Goal: Check status: Check status

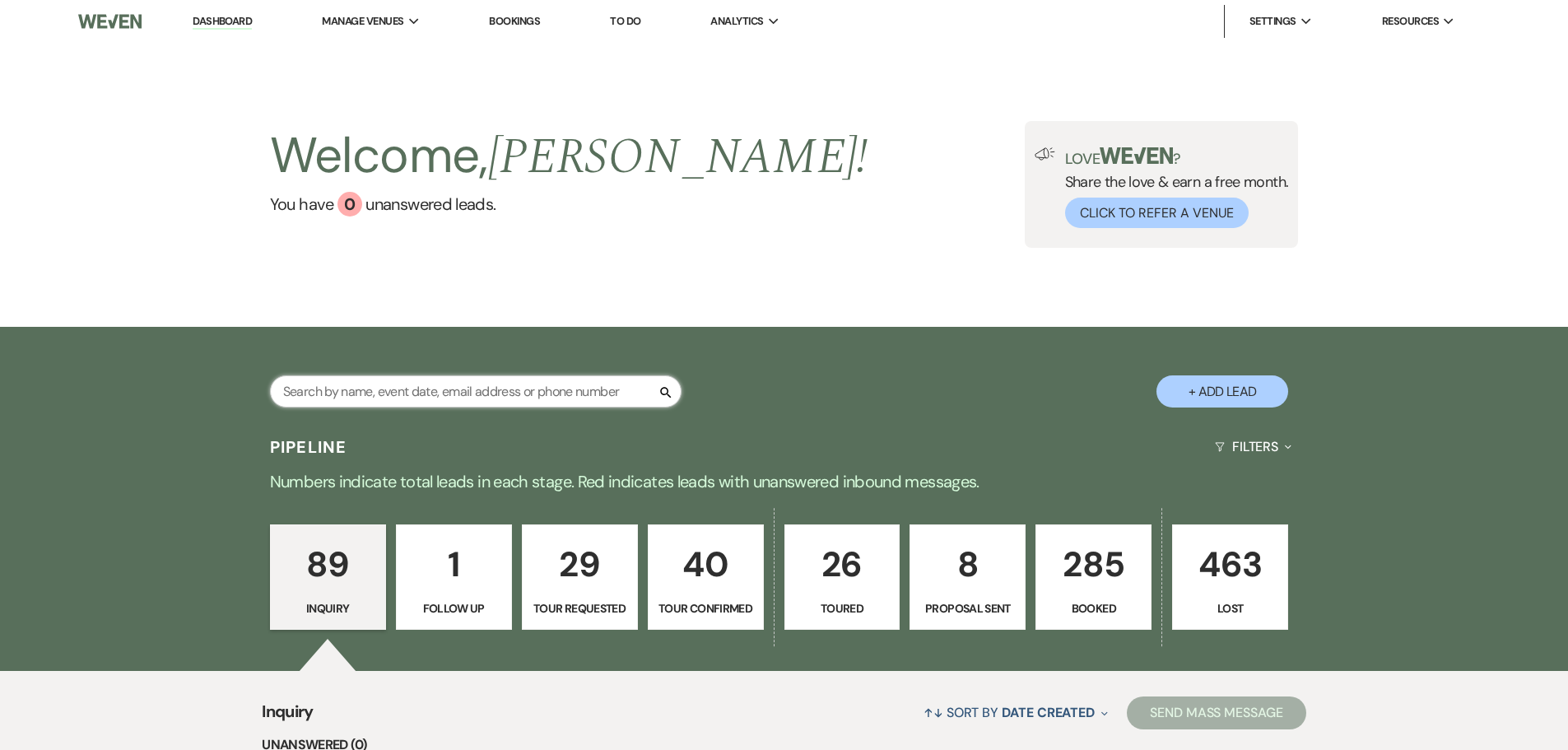
click at [500, 397] on input "text" at bounding box center [476, 390] width 411 height 32
type input "keyon"
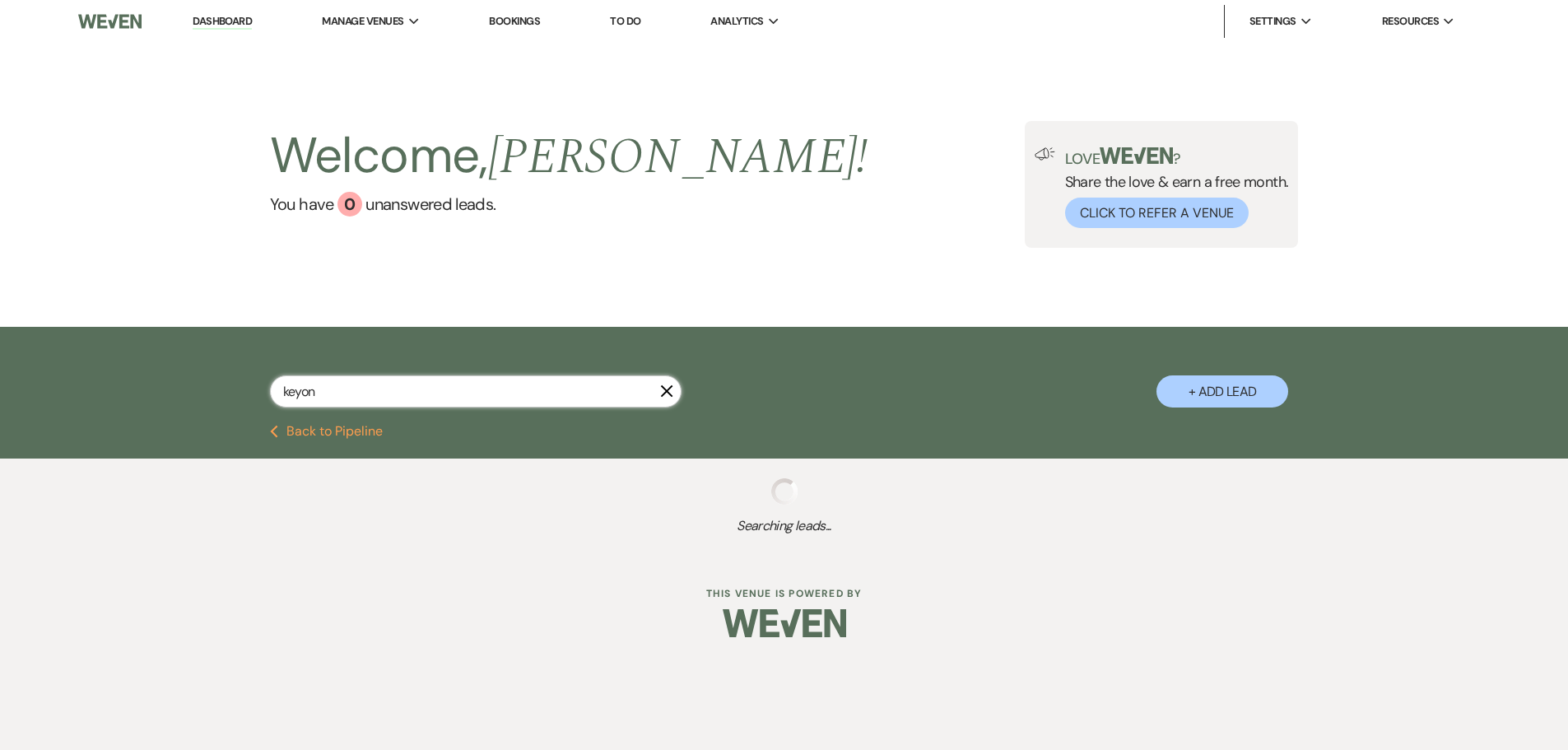
select select "4"
select select "8"
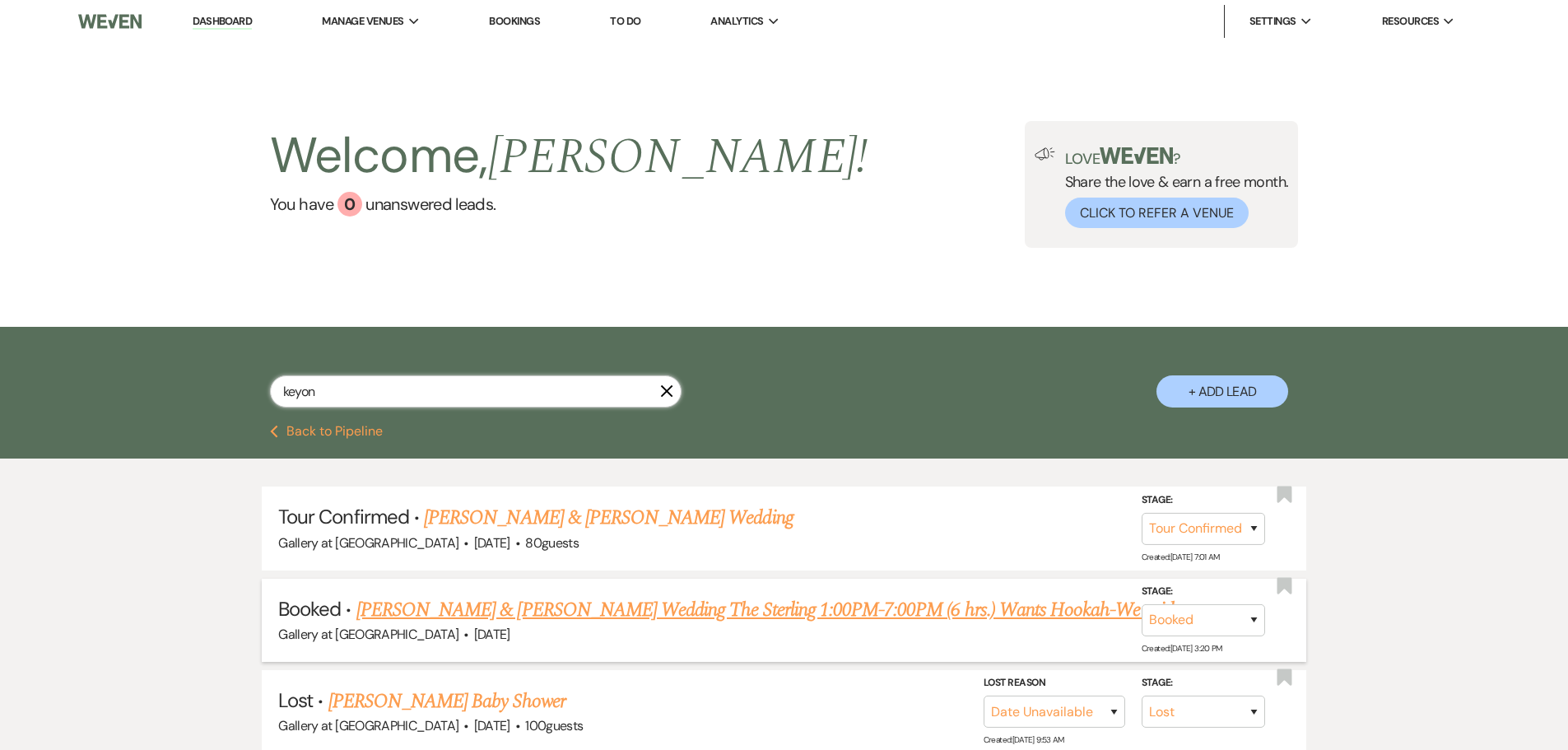
type input "keyon"
click at [540, 614] on link "[PERSON_NAME] & [PERSON_NAME] Wedding The Sterling 1:00PM-7:00PM (6 hrs.) Wants…" at bounding box center [776, 610] width 839 height 30
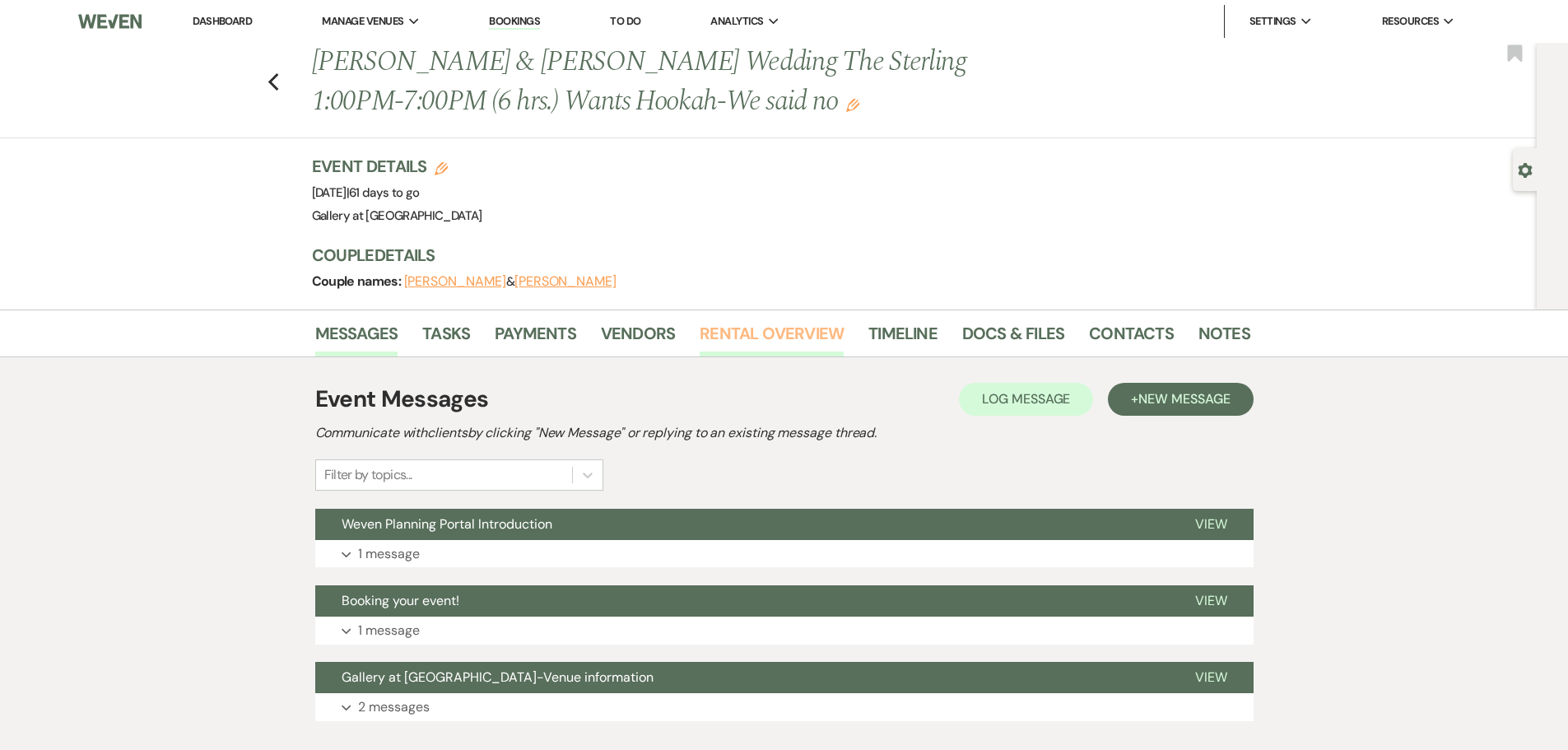
click at [730, 336] on link "Rental Overview" at bounding box center [772, 338] width 144 height 37
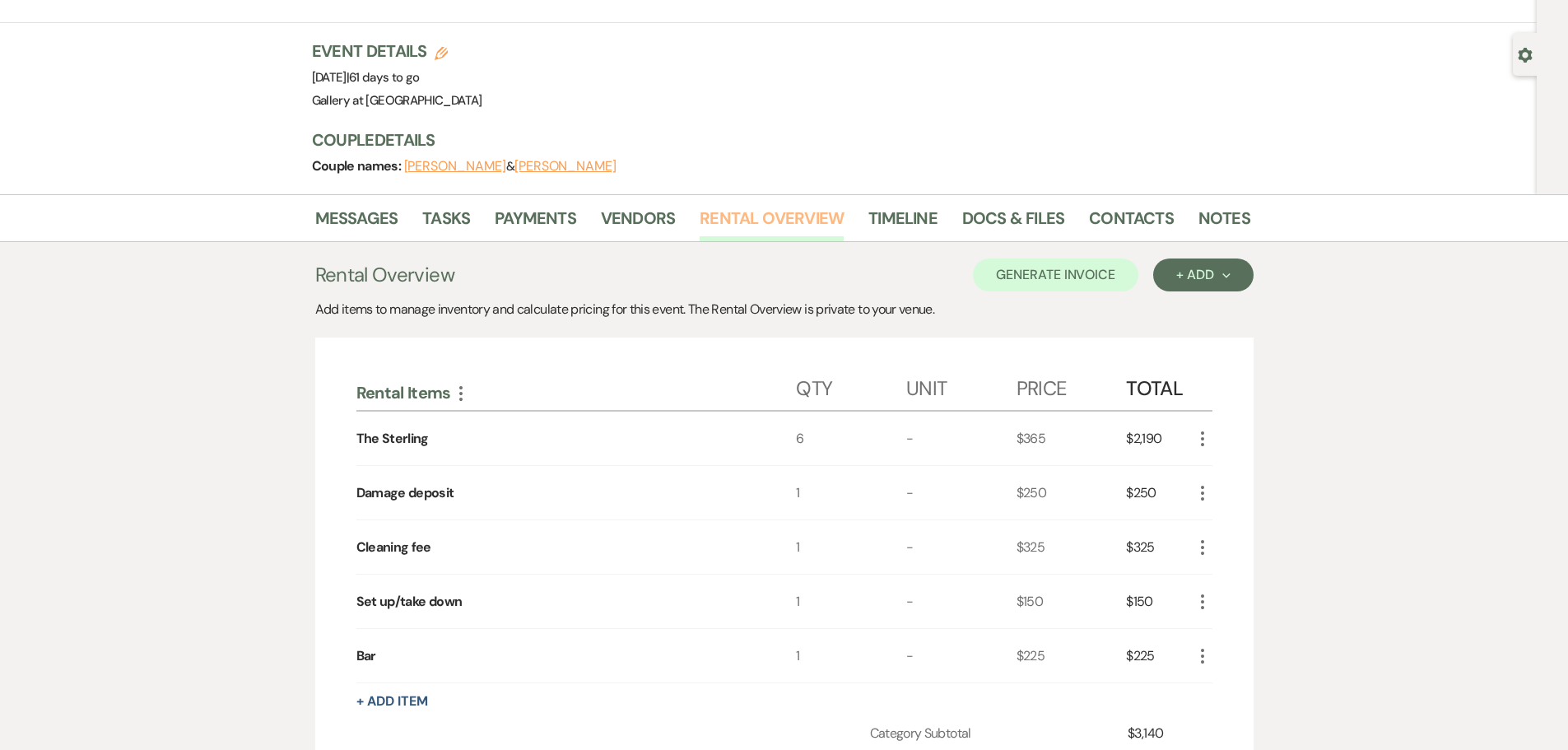
scroll to position [247, 0]
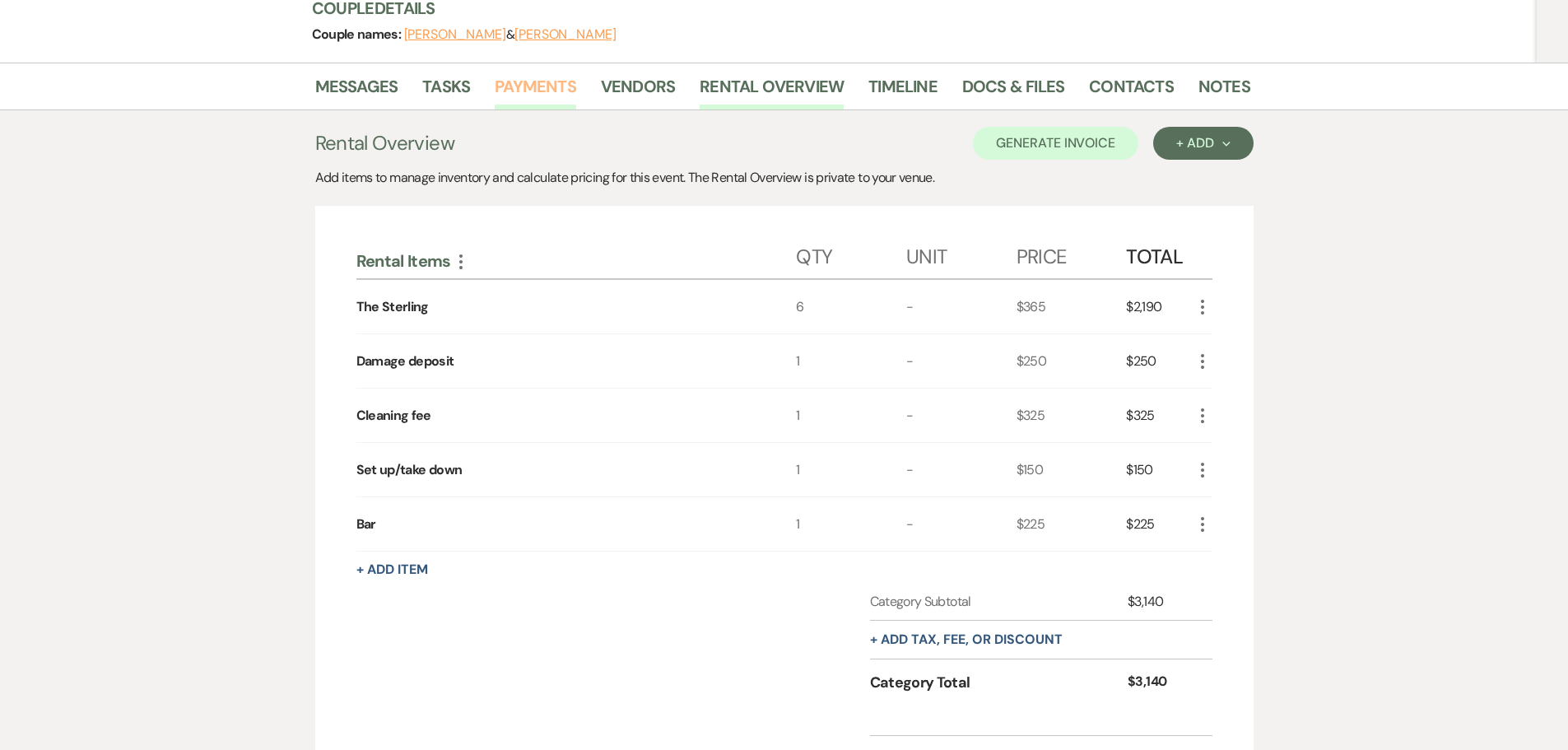
click at [552, 88] on link "Payments" at bounding box center [535, 91] width 82 height 37
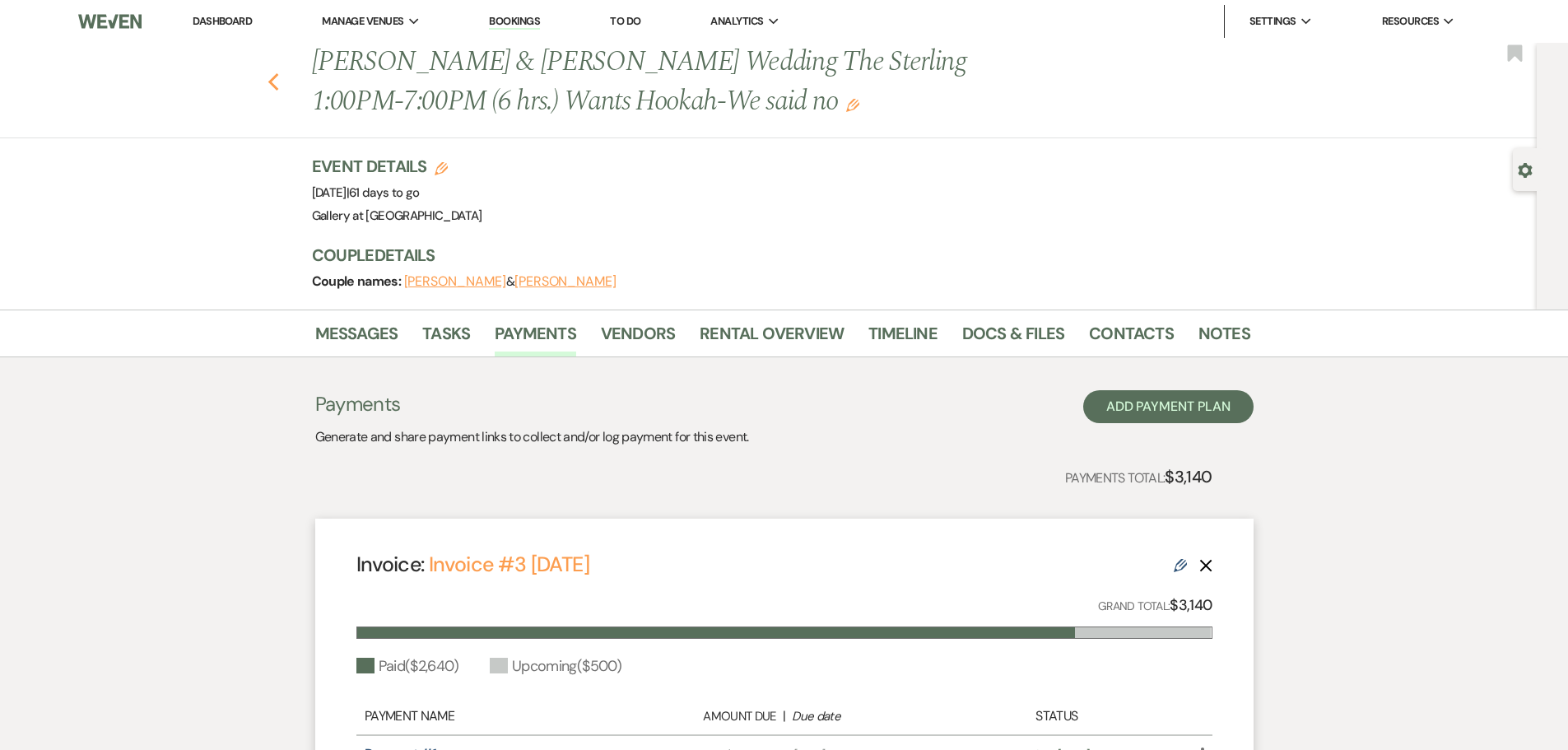
click at [277, 80] on use "button" at bounding box center [272, 82] width 11 height 18
select select "4"
select select "8"
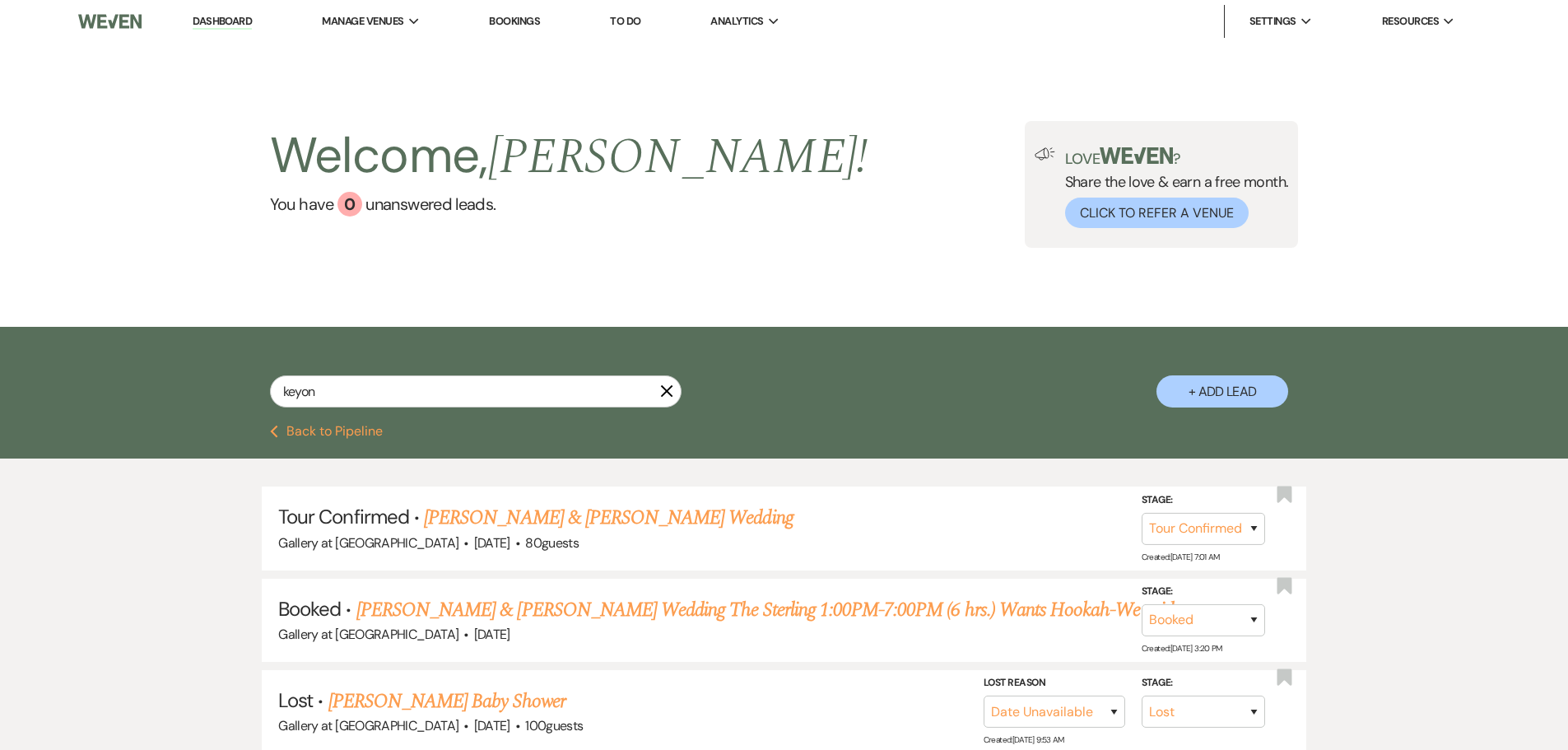
click at [665, 389] on icon "X" at bounding box center [667, 391] width 13 height 13
